Goal: Information Seeking & Learning: Learn about a topic

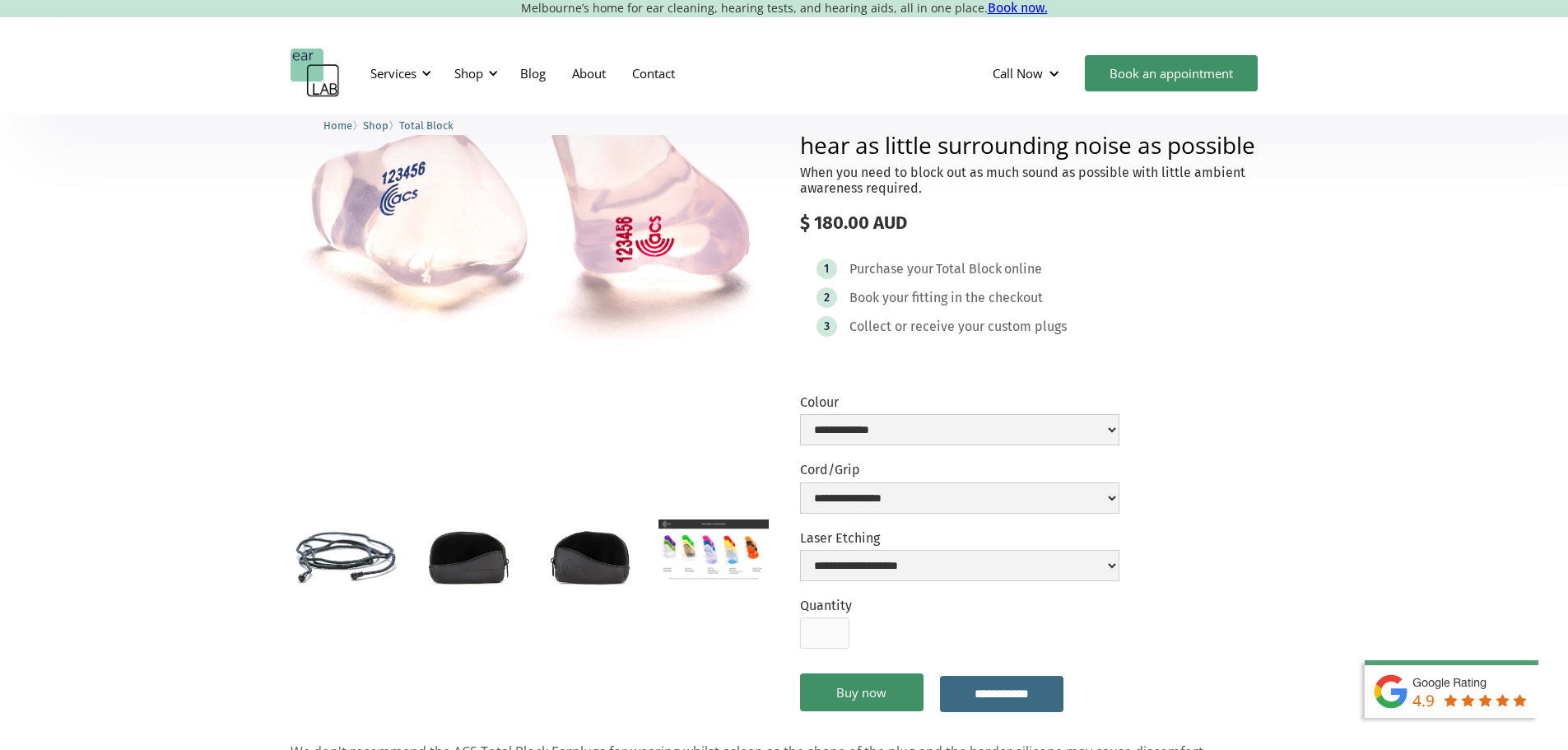
scroll to position [576, 0]
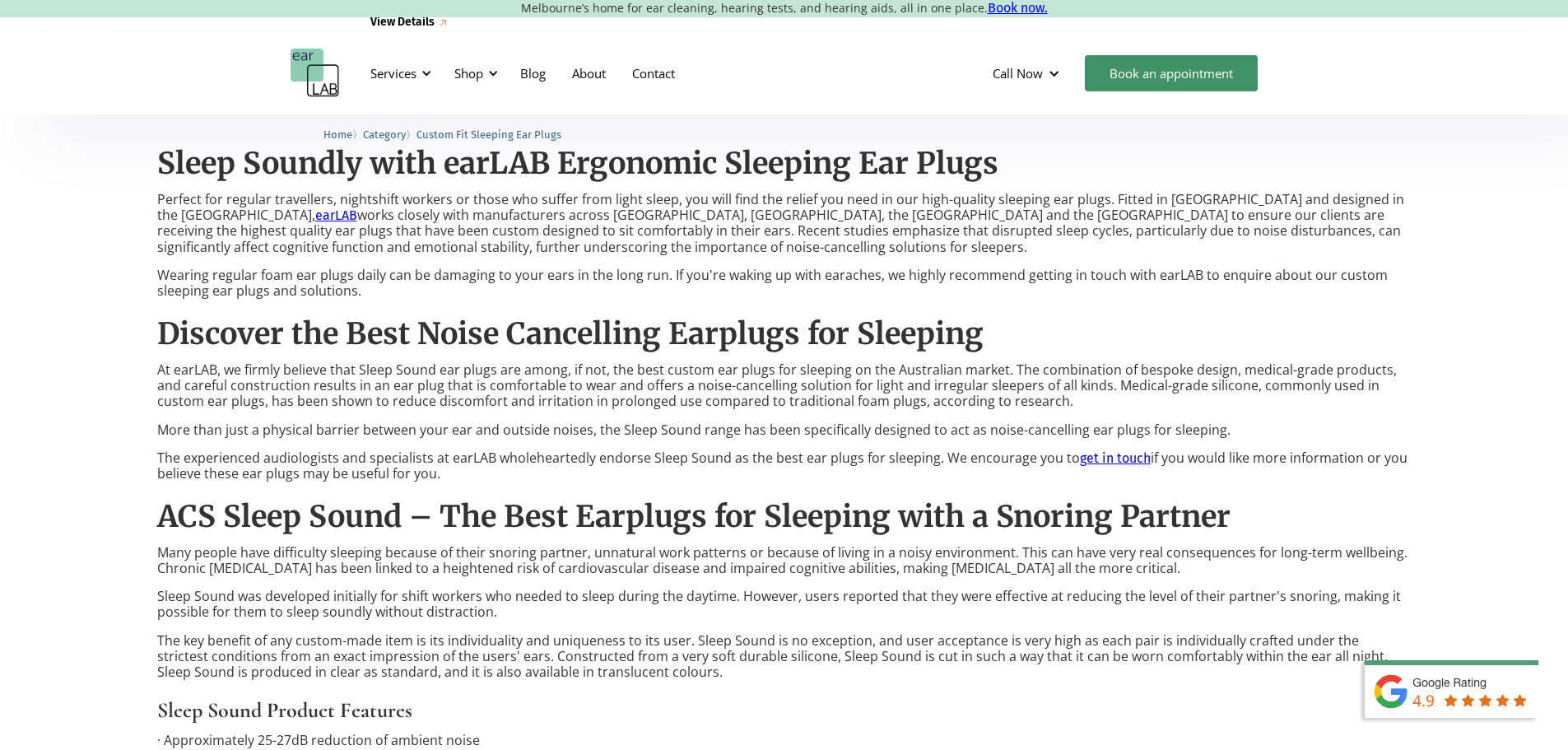
scroll to position [191, 0]
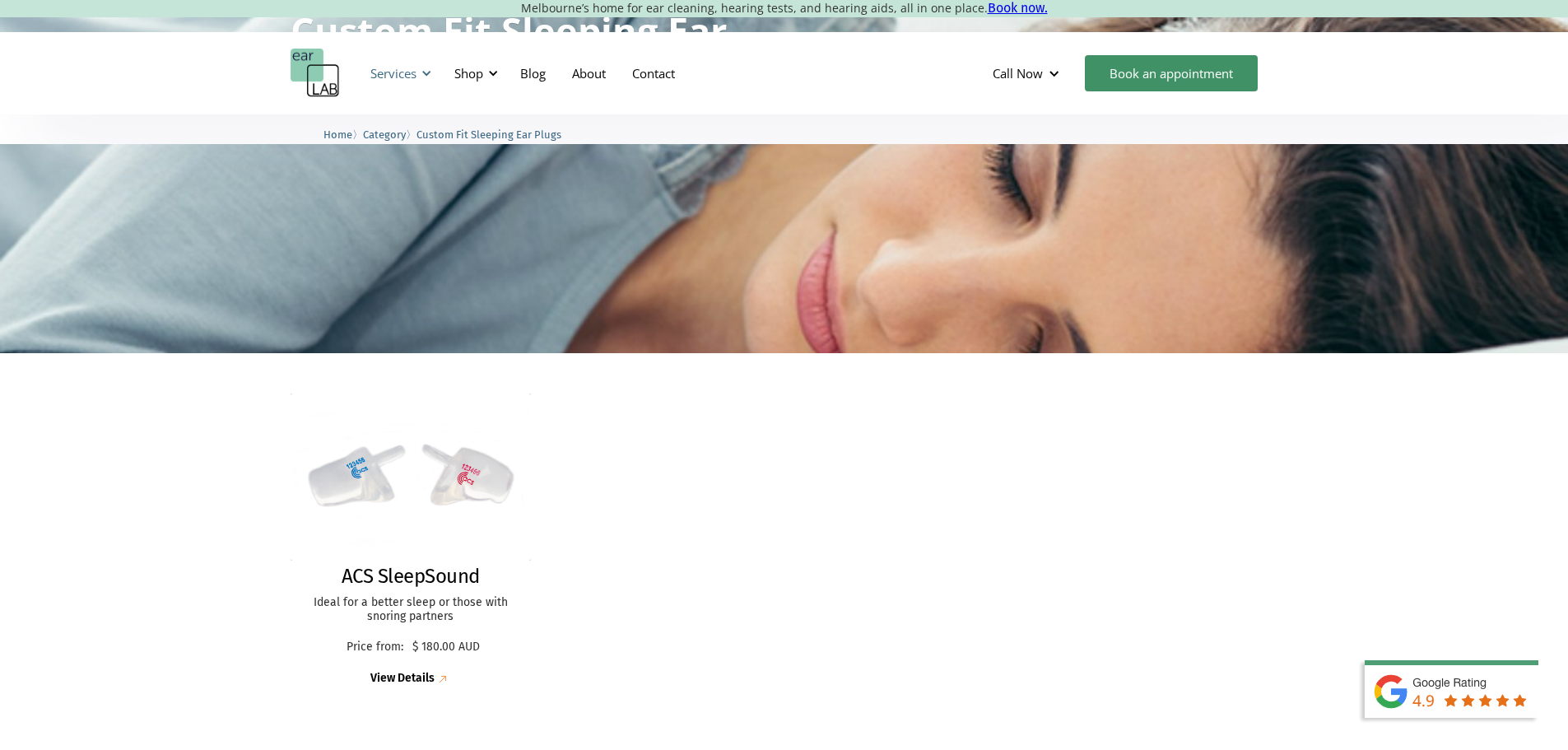
click at [392, 67] on div "Services" at bounding box center [393, 74] width 46 height 17
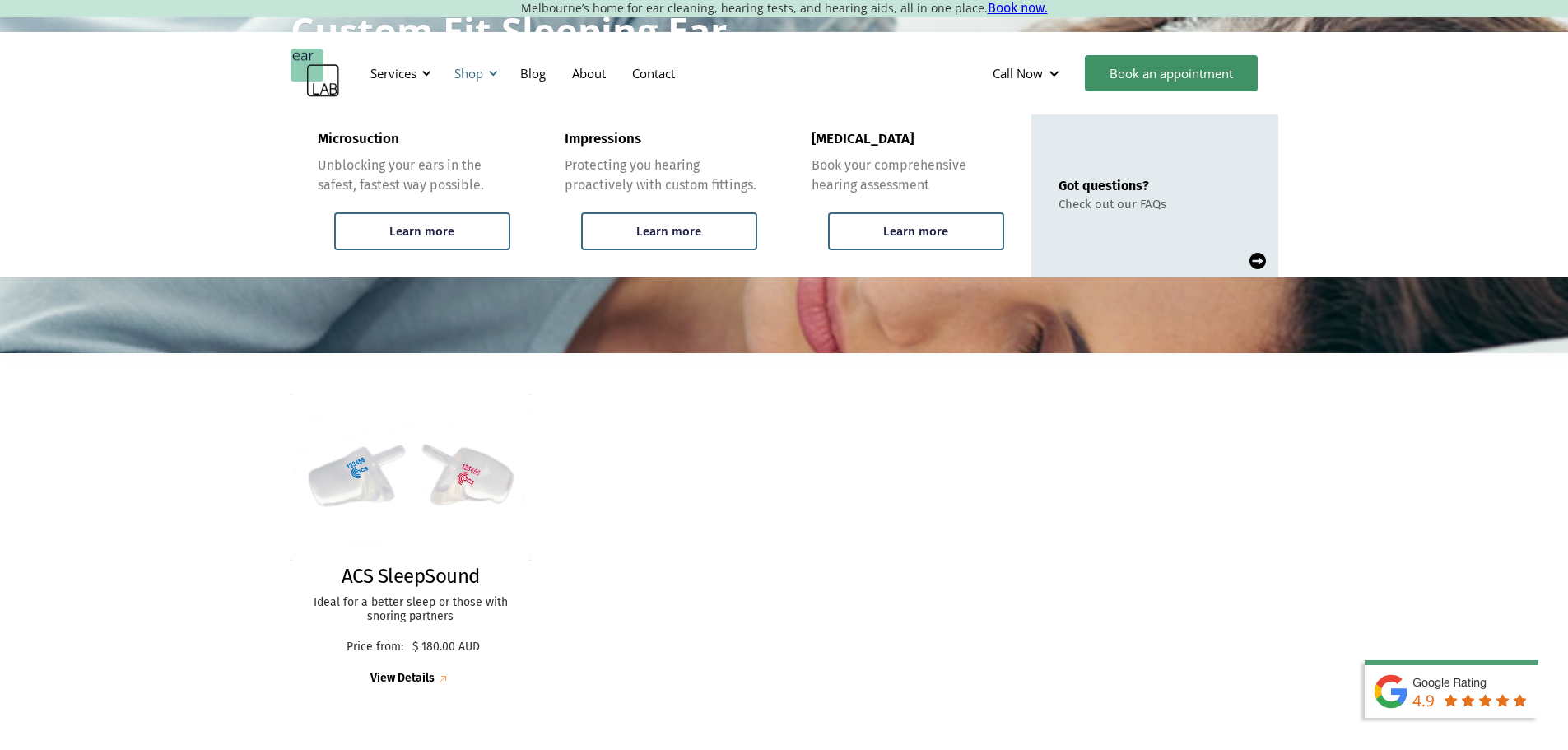
click at [496, 73] on div at bounding box center [493, 73] width 11 height 11
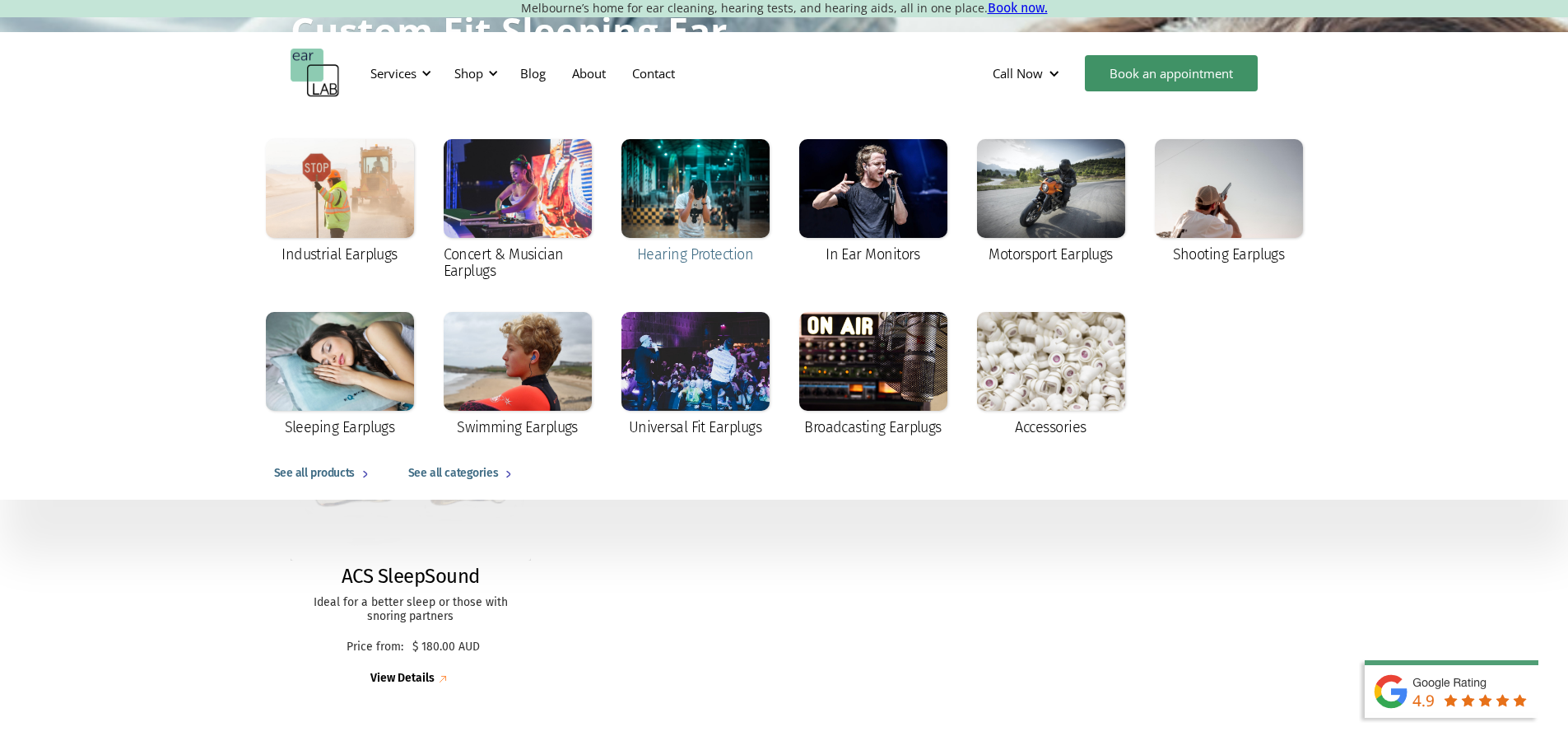
click at [706, 196] on div at bounding box center [696, 189] width 148 height 99
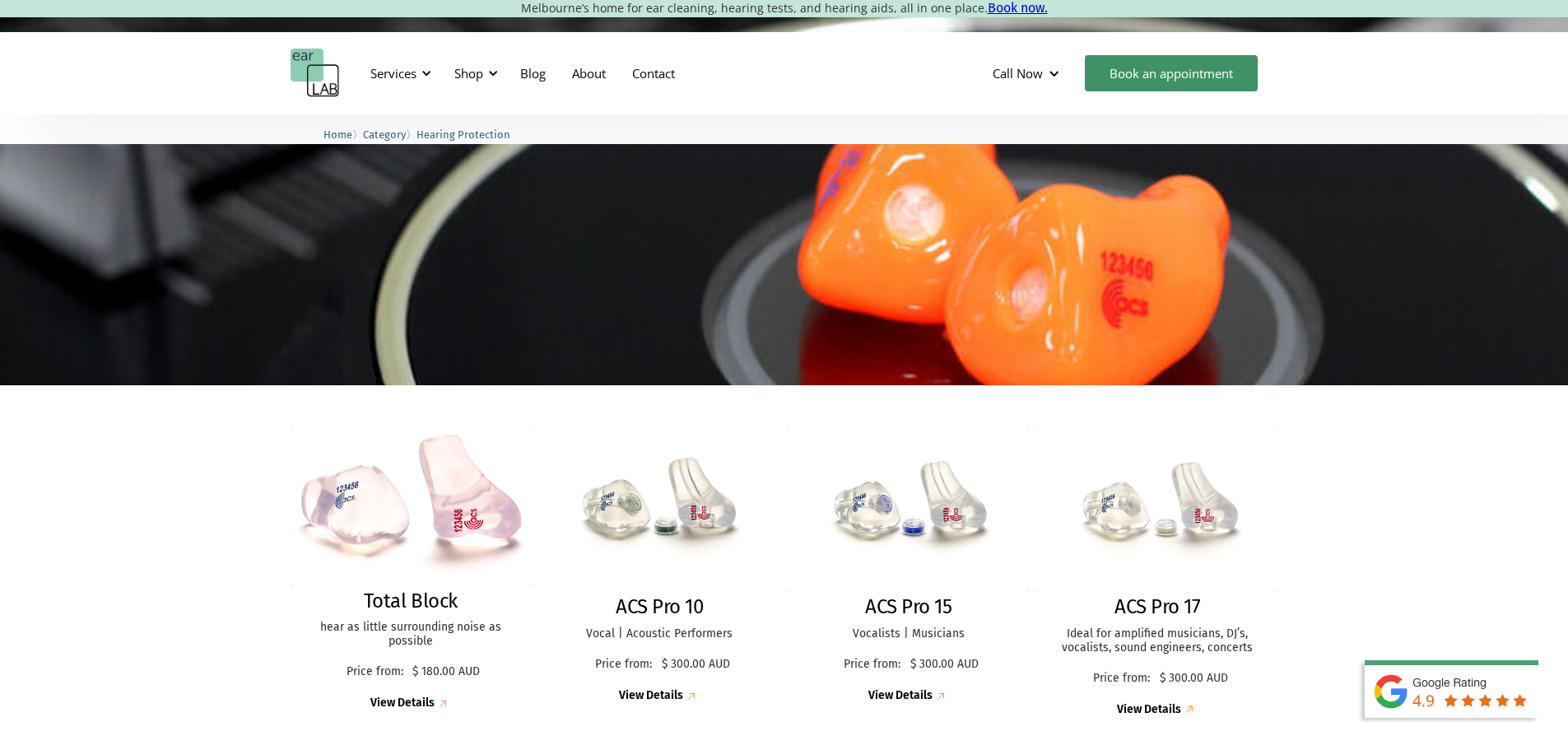
scroll to position [94, 0]
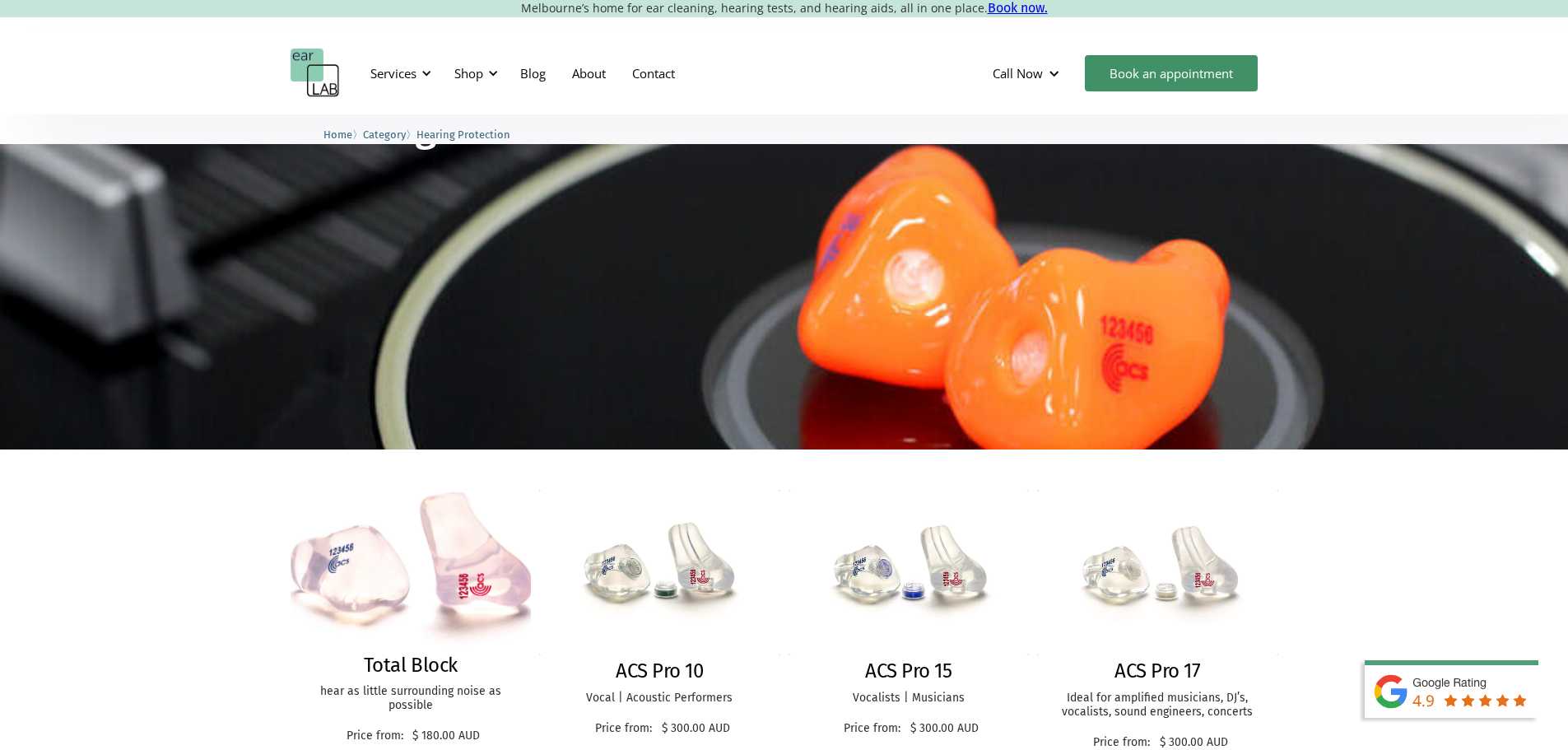
click at [448, 581] on img at bounding box center [410, 570] width 265 height 175
